Goal: Task Accomplishment & Management: Complete application form

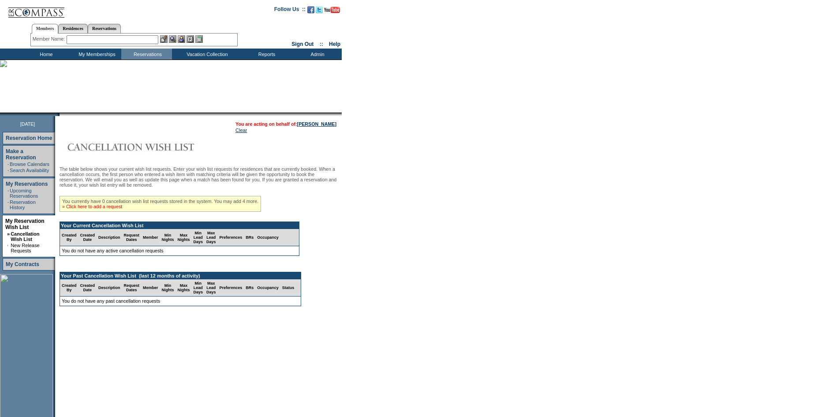
click at [112, 209] on link "» Click here to add a request" at bounding box center [92, 206] width 60 height 5
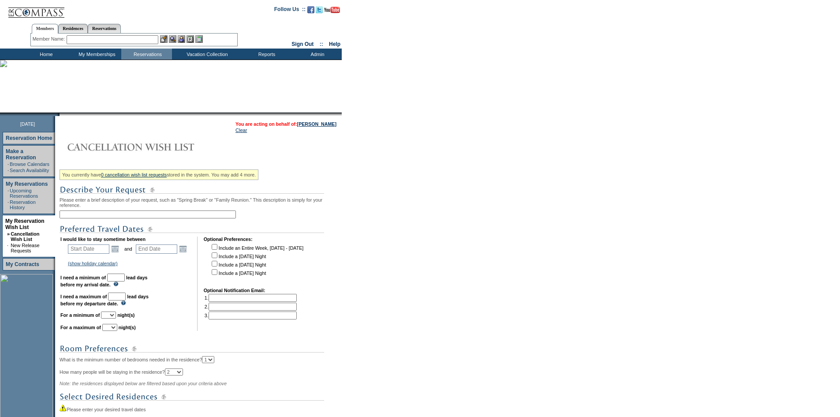
click at [109, 217] on input "text" at bounding box center [148, 214] width 176 height 8
type input "[DATE]-GM"
click at [119, 252] on link "Open the calendar popup." at bounding box center [115, 249] width 10 height 10
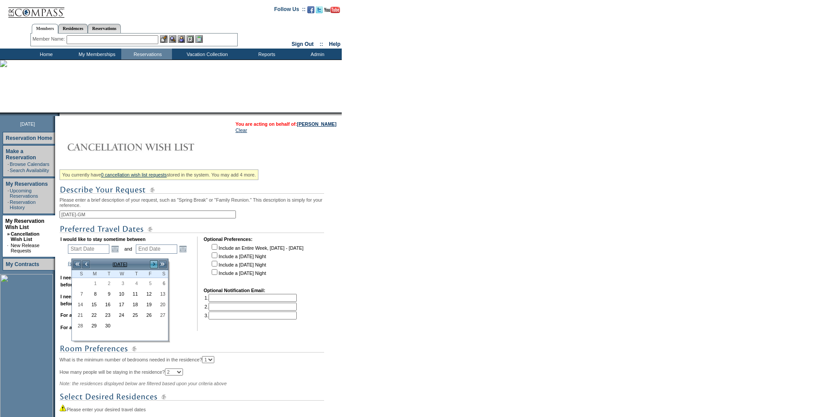
click at [151, 263] on link ">" at bounding box center [153, 264] width 9 height 9
click at [81, 328] on link "23" at bounding box center [78, 325] width 13 height 10
type input "[DATE]"
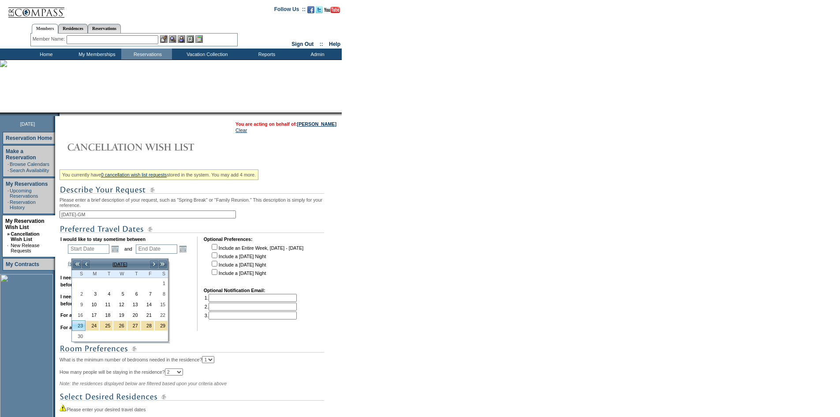
type input "[DATE]"
type input "83"
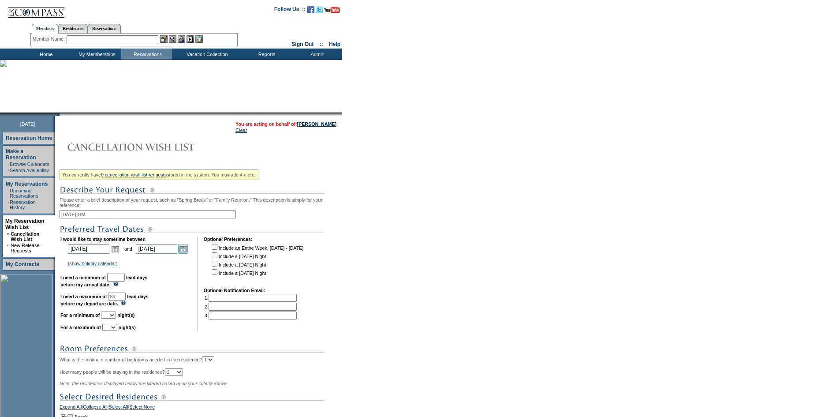
click at [187, 253] on link "Open the calendar popup." at bounding box center [183, 249] width 10 height 10
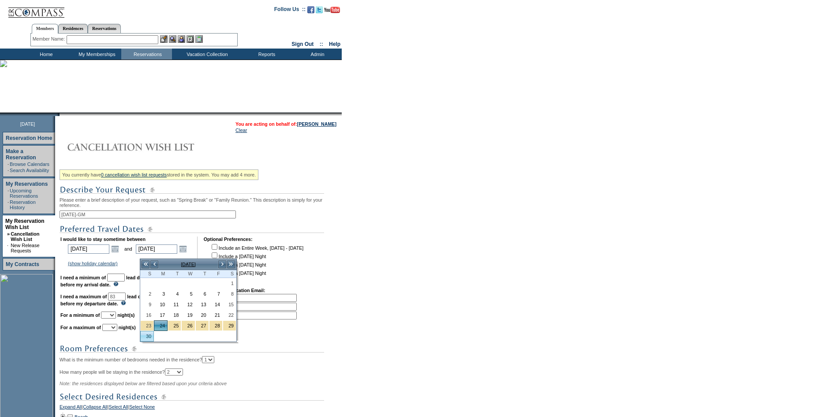
click at [146, 334] on link "30" at bounding box center [147, 336] width 13 height 10
type input "[DATE]"
type input "89"
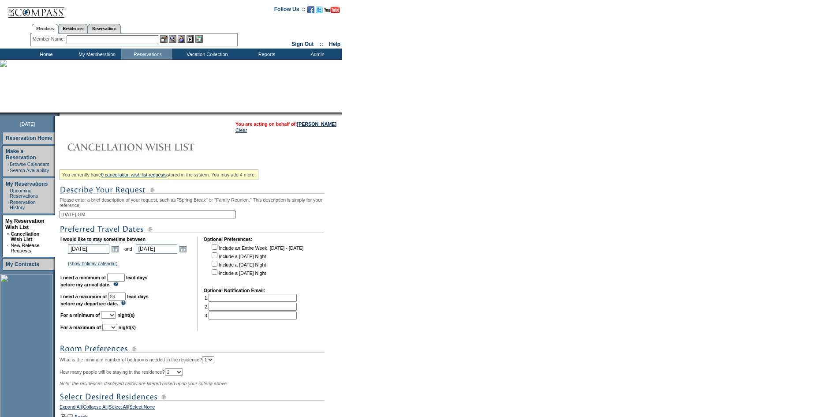
click at [125, 281] on input "text" at bounding box center [116, 277] width 18 height 8
type input "30"
click at [268, 354] on img at bounding box center [192, 348] width 265 height 11
click at [217, 266] on input "checkbox" at bounding box center [215, 264] width 6 height 6
checkbox input "true"
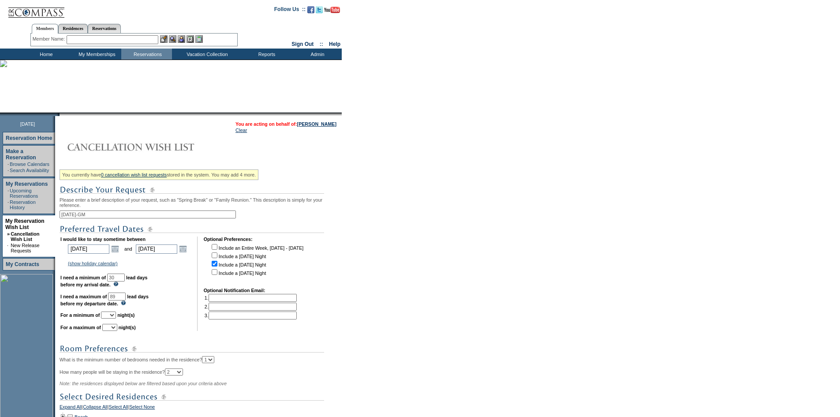
click at [217, 275] on input "checkbox" at bounding box center [215, 272] width 6 height 6
checkbox input "true"
click at [116, 318] on select "1 2 3 4 5 6 7 8 9 10 11 12 13 14" at bounding box center [108, 314] width 15 height 7
select select "3"
click at [112, 318] on select "1 2 3 4 5 6 7 8 9 10 11 12 13 14" at bounding box center [108, 314] width 15 height 7
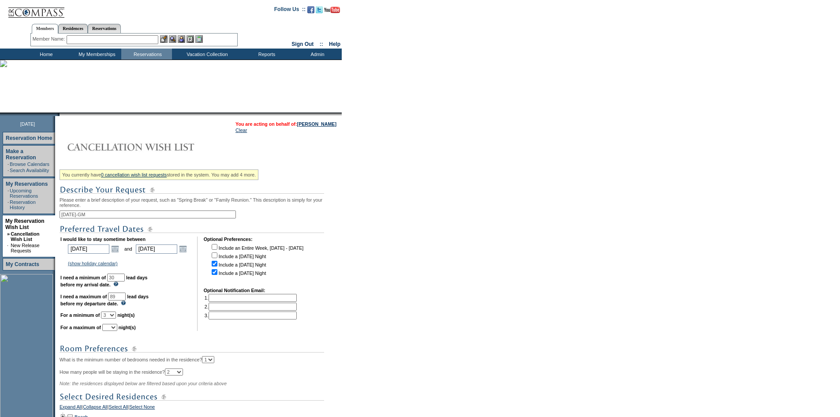
click at [117, 331] on select "1 2 3 4 5 6 7 8 9 10 11 12 13 14" at bounding box center [109, 327] width 15 height 7
select select "5"
click at [113, 331] on select "1 2 3 4 5 6 7 8 9 10 11 12 13 14" at bounding box center [109, 327] width 15 height 7
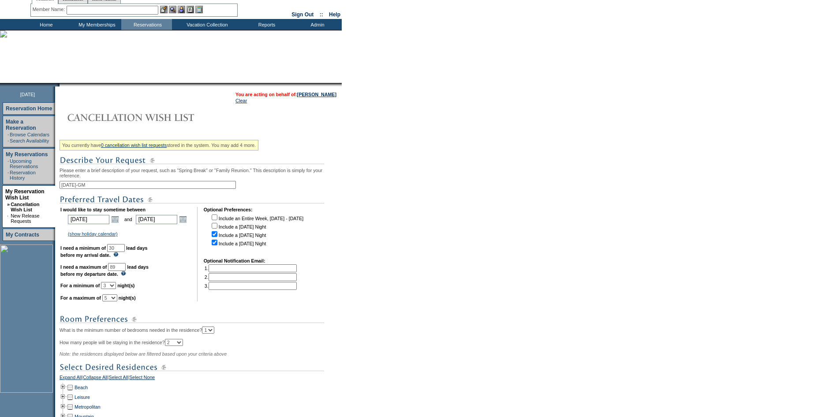
scroll to position [175, 0]
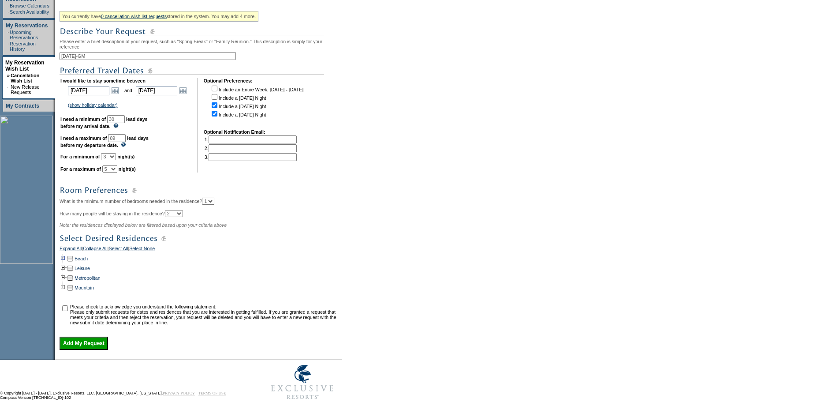
click at [67, 253] on td at bounding box center [63, 258] width 7 height 10
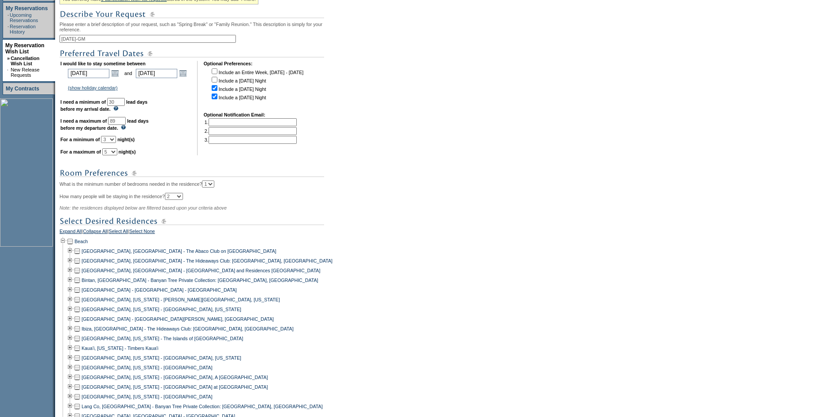
drag, startPoint x: 334, startPoint y: 122, endPoint x: 249, endPoint y: 120, distance: 85.5
click at [334, 122] on div "You currently have 0 cancellation wish list requests stored in the system. You …" at bounding box center [200, 361] width 280 height 740
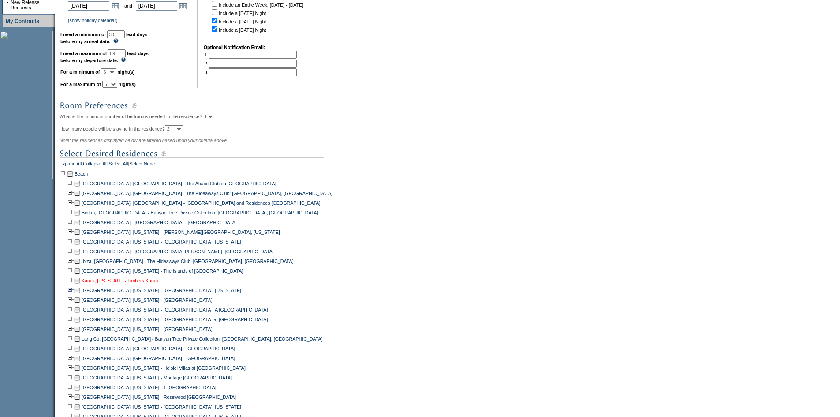
scroll to position [220, 0]
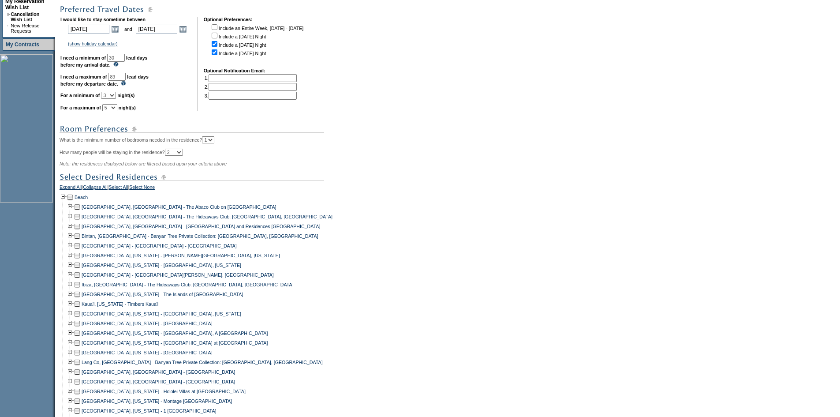
click at [214, 143] on select "1 2 3 4 5" at bounding box center [208, 139] width 12 height 7
select select "3"
click at [214, 143] on select "1 2 3 4 5" at bounding box center [208, 139] width 12 height 7
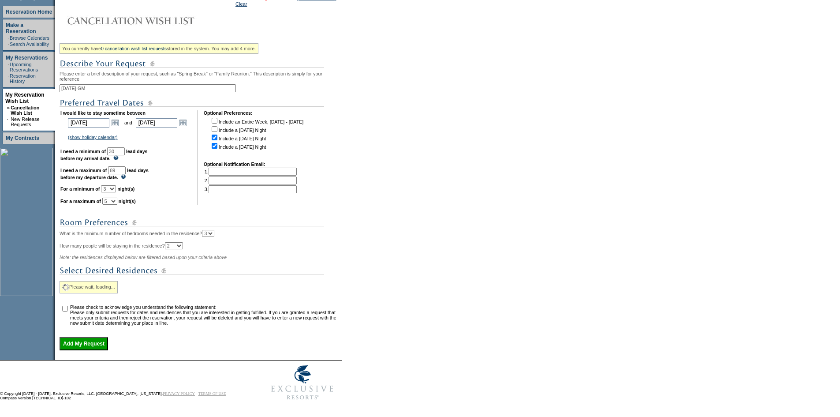
scroll to position [175, 0]
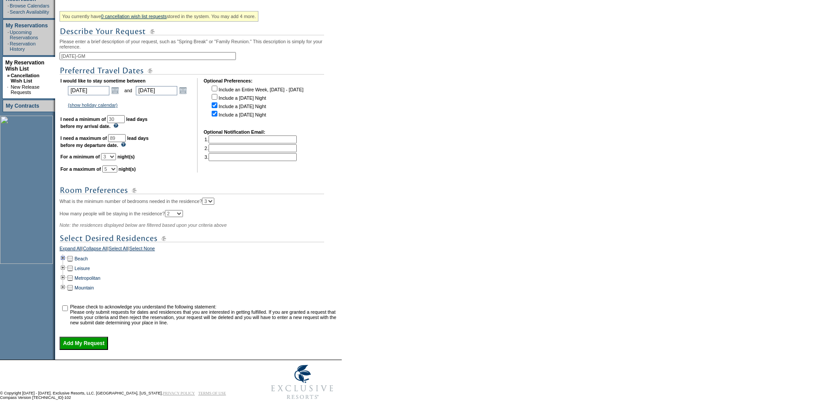
click at [67, 253] on td at bounding box center [63, 258] width 7 height 10
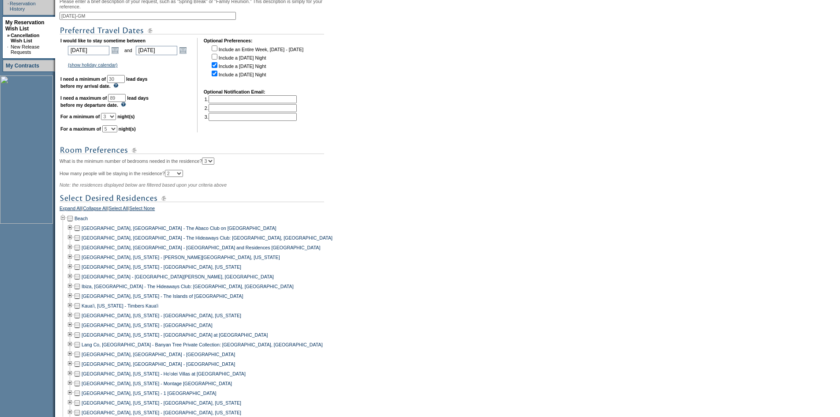
scroll to position [220, 0]
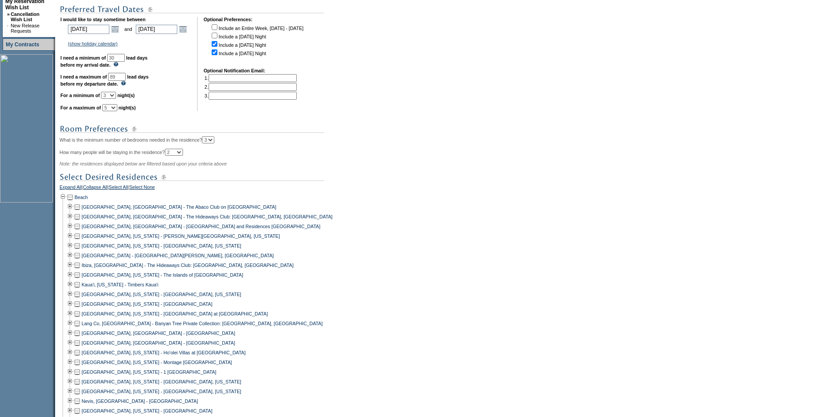
click at [80, 260] on td at bounding box center [77, 255] width 7 height 10
click at [81, 231] on td at bounding box center [77, 226] width 7 height 10
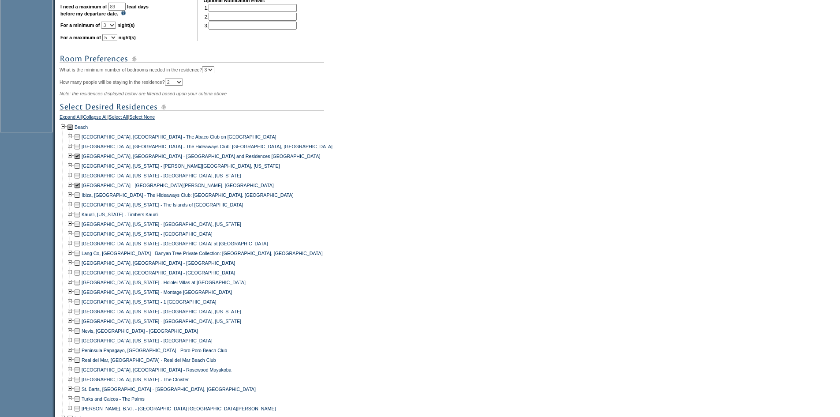
scroll to position [308, 0]
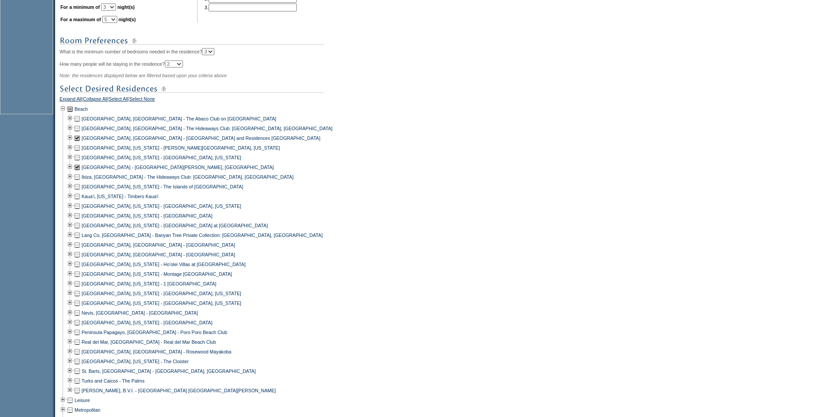
click at [81, 279] on td at bounding box center [77, 274] width 7 height 10
click at [81, 269] on td at bounding box center [77, 264] width 7 height 10
click at [79, 337] on td at bounding box center [77, 332] width 7 height 10
click at [81, 356] on td at bounding box center [77, 352] width 7 height 10
click at [81, 376] on td at bounding box center [77, 371] width 7 height 10
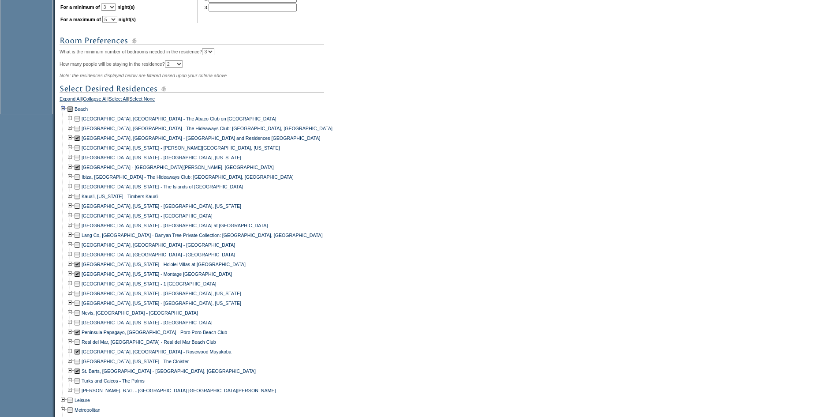
click at [67, 114] on td at bounding box center [63, 109] width 7 height 10
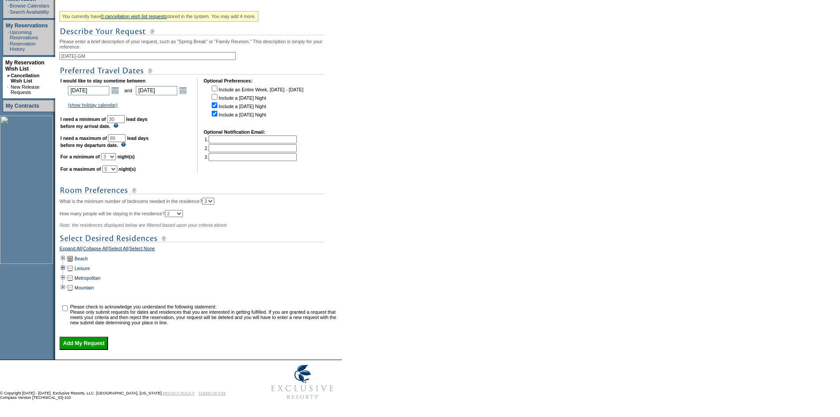
click at [67, 263] on td at bounding box center [63, 268] width 7 height 10
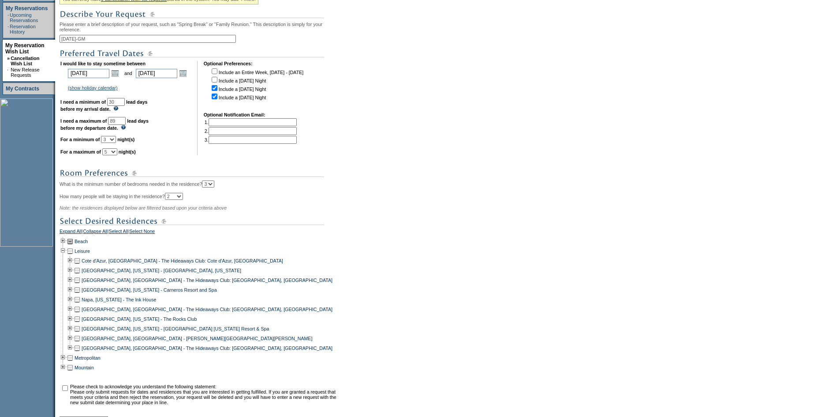
scroll to position [272, 0]
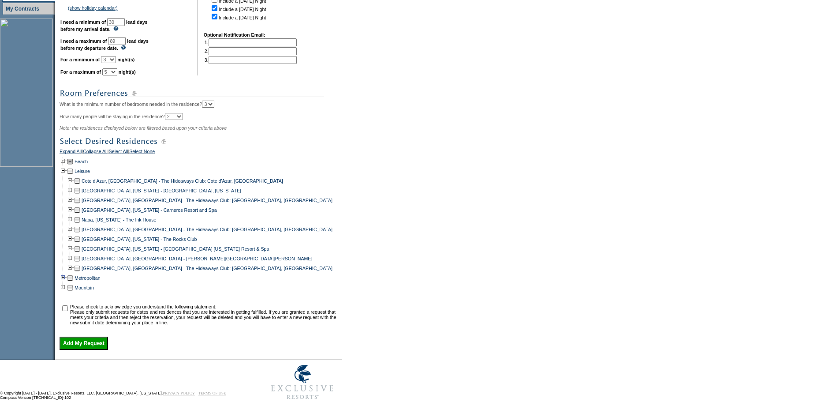
click at [67, 273] on td at bounding box center [63, 278] width 7 height 10
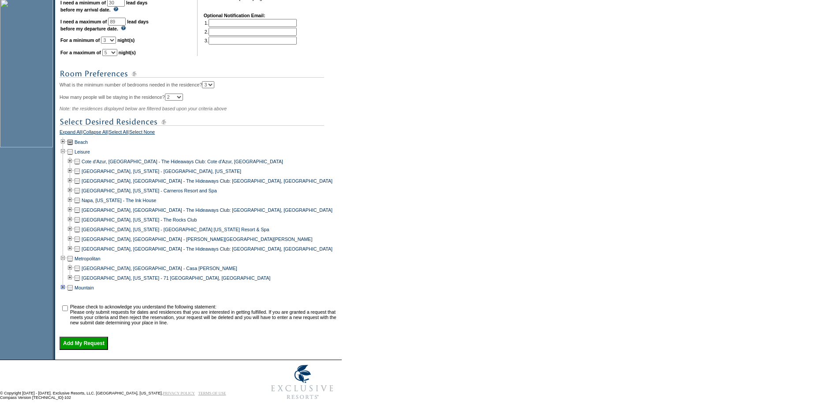
click at [65, 283] on td at bounding box center [63, 288] width 7 height 10
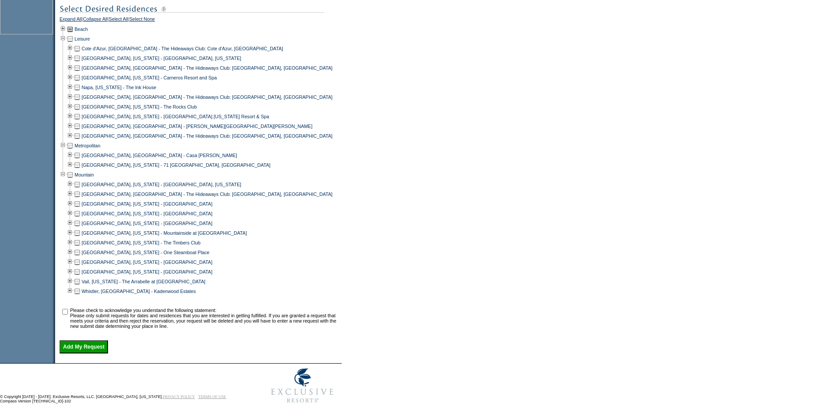
scroll to position [396, 0]
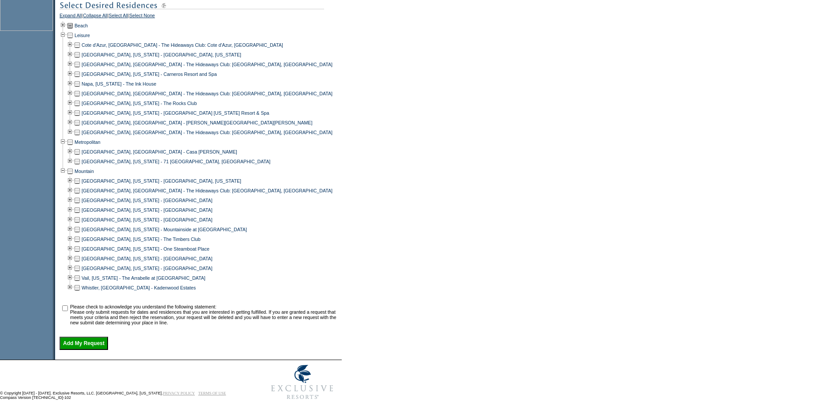
click at [68, 311] on input "checkbox" at bounding box center [65, 308] width 6 height 6
checkbox input "true"
click at [101, 341] on input "Add My Request" at bounding box center [84, 342] width 48 height 13
